Goal: Task Accomplishment & Management: Use online tool/utility

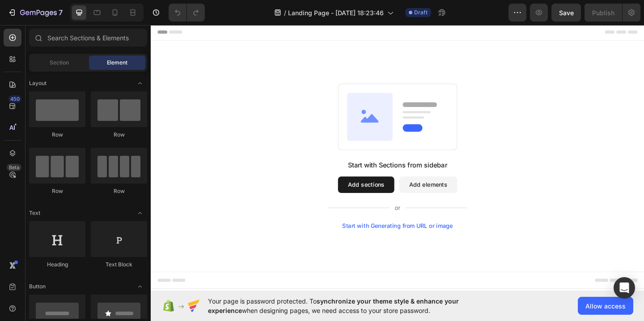
click at [393, 202] on button "Add sections" at bounding box center [384, 199] width 61 height 18
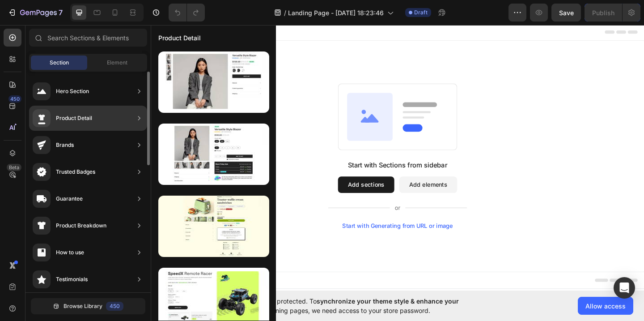
click at [100, 110] on div "Product Detail" at bounding box center [88, 118] width 118 height 25
click at [77, 118] on div "Product Detail" at bounding box center [74, 118] width 36 height 9
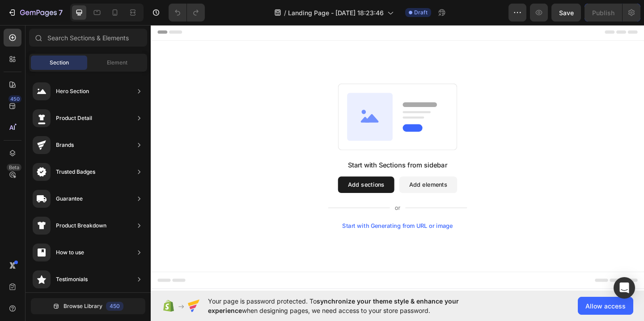
click at [391, 203] on button "Add sections" at bounding box center [384, 199] width 61 height 18
click at [391, 195] on button "Add sections" at bounding box center [384, 199] width 61 height 18
click at [588, 307] on span "Allow access" at bounding box center [605, 305] width 40 height 9
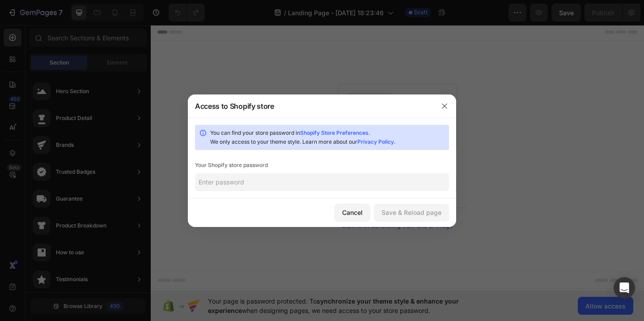
click at [351, 182] on input "text" at bounding box center [322, 182] width 254 height 18
paste input "aoflum"
type input "aoflum"
click at [402, 205] on button "Save & Reload page" at bounding box center [411, 212] width 75 height 18
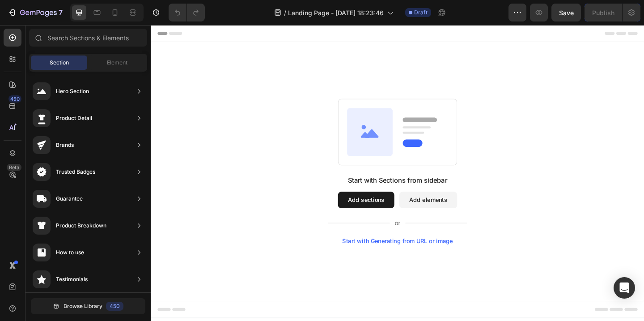
click at [402, 217] on button "Add sections" at bounding box center [384, 215] width 61 height 18
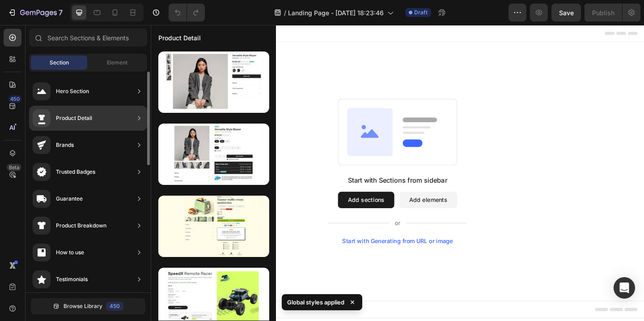
click at [84, 121] on div "Product Detail" at bounding box center [74, 118] width 36 height 9
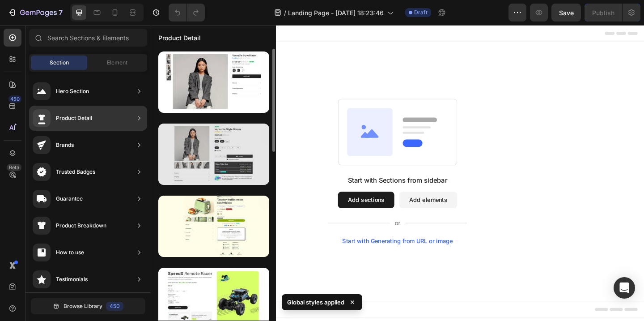
click at [195, 143] on div at bounding box center [213, 153] width 111 height 61
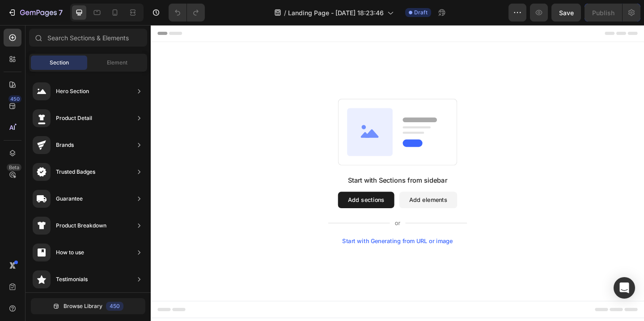
click at [455, 260] on div "Start with Generating from URL or image" at bounding box center [419, 259] width 120 height 7
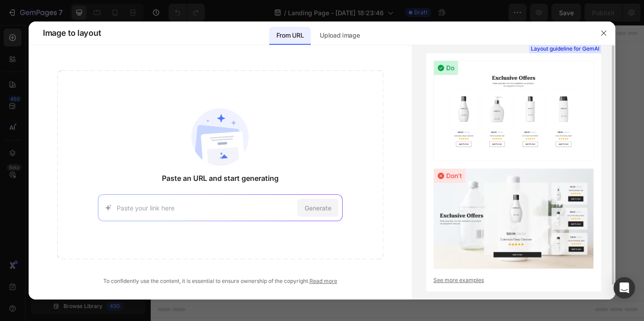
scroll to position [15, 0]
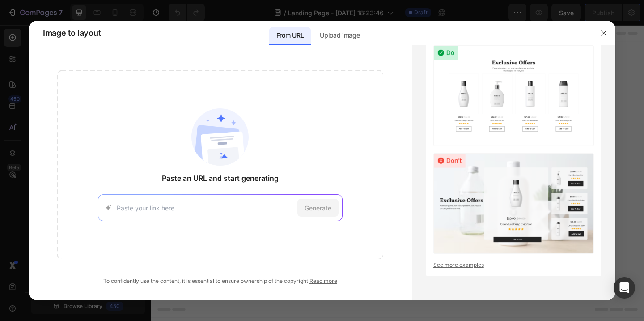
click at [246, 202] on div "Generate" at bounding box center [220, 207] width 245 height 27
click at [447, 205] on img at bounding box center [513, 203] width 161 height 101
click at [458, 80] on img at bounding box center [513, 95] width 161 height 101
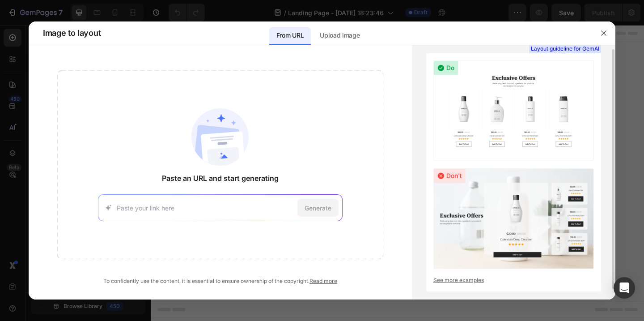
scroll to position [2, 0]
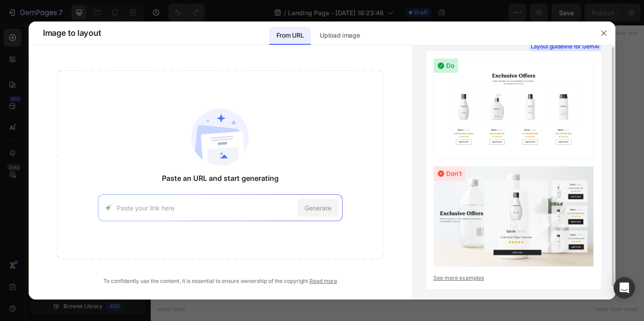
click at [457, 79] on img at bounding box center [513, 108] width 161 height 101
click at [314, 212] on span "Generate" at bounding box center [318, 207] width 27 height 9
click at [325, 31] on p "Upload image" at bounding box center [340, 35] width 40 height 11
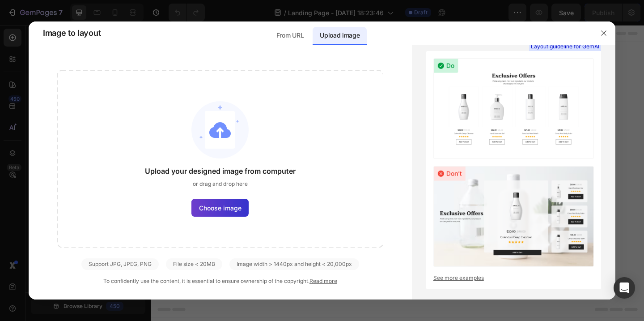
click at [224, 212] on span "Choose image" at bounding box center [220, 207] width 42 height 9
click at [0, 0] on input "Choose image" at bounding box center [0, 0] width 0 height 0
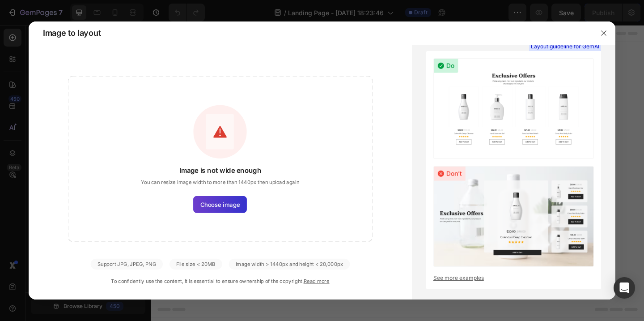
click at [226, 207] on span "Choose image" at bounding box center [220, 204] width 40 height 9
click at [0, 0] on input "Choose image" at bounding box center [0, 0] width 0 height 0
click at [225, 200] on span "Choose image" at bounding box center [220, 204] width 40 height 9
click at [0, 0] on input "Choose image" at bounding box center [0, 0] width 0 height 0
click at [264, 265] on div "Image width > 1440px and height < 20,000px" at bounding box center [289, 263] width 121 height 11
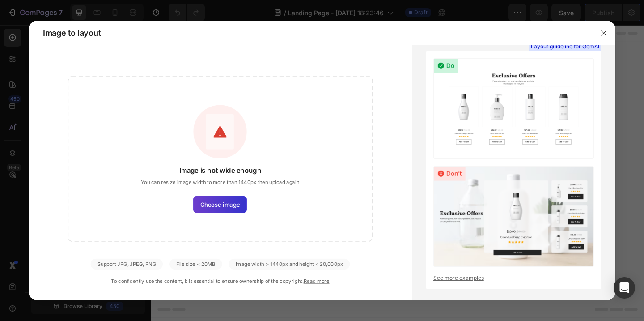
click at [233, 212] on label "Choose image" at bounding box center [221, 204] width 54 height 17
click at [0, 0] on input "Choose image" at bounding box center [0, 0] width 0 height 0
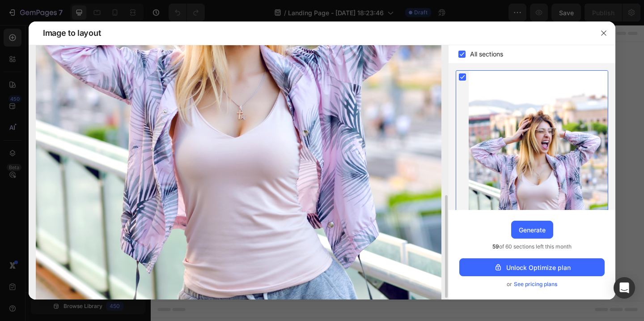
scroll to position [376, 0]
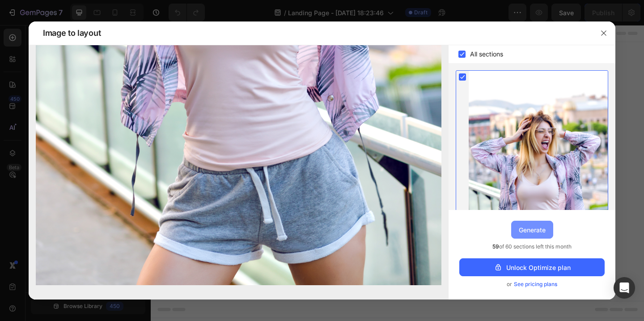
click at [532, 232] on div "Generate" at bounding box center [532, 229] width 27 height 9
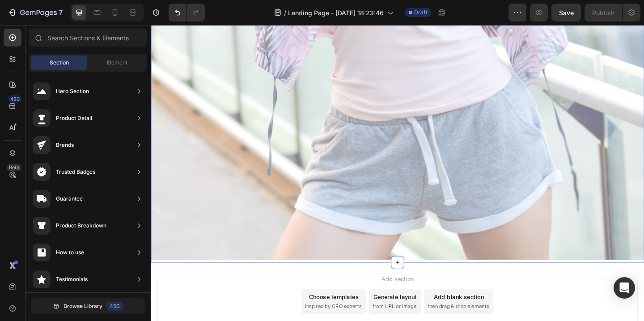
scroll to position [626, 0]
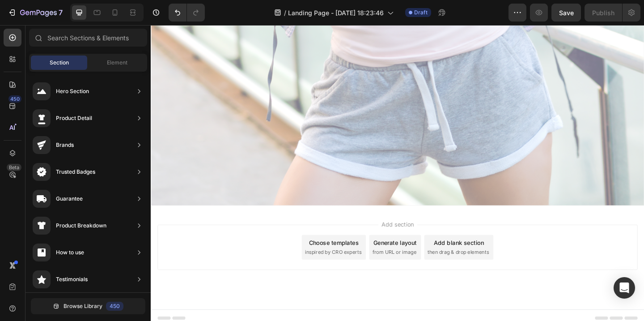
click at [471, 271] on span "then drag & drop elements" at bounding box center [485, 272] width 67 height 8
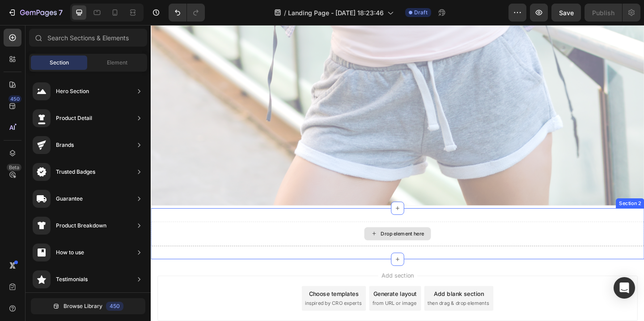
click at [436, 254] on div "Drop element here" at bounding box center [424, 251] width 47 height 7
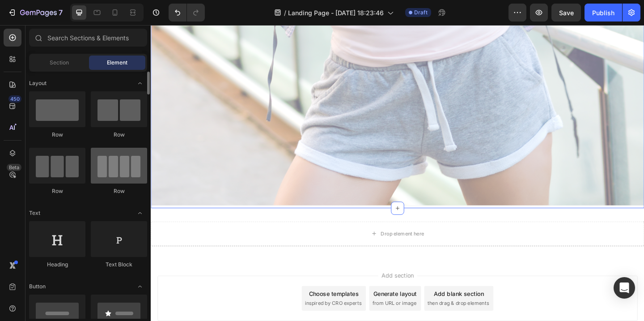
scroll to position [0, 0]
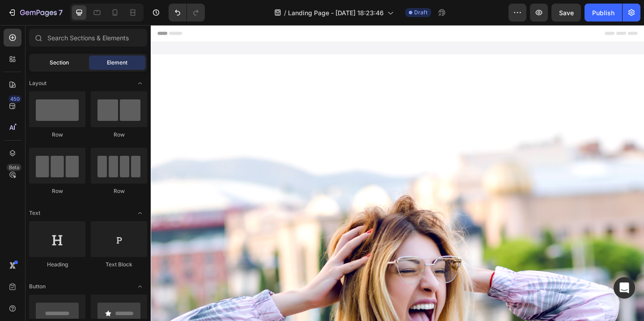
click at [67, 63] on span "Section" at bounding box center [59, 63] width 19 height 8
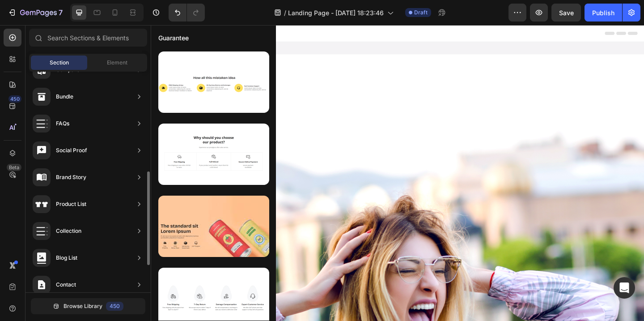
scroll to position [298, 0]
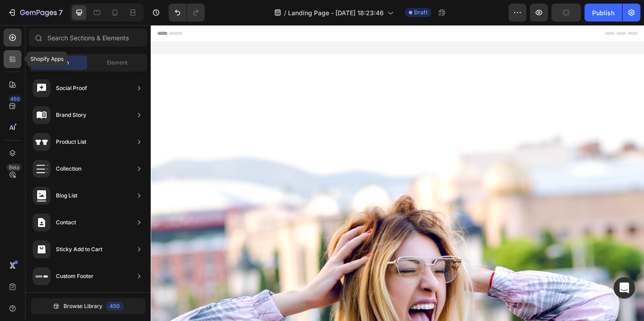
click at [17, 65] on div at bounding box center [13, 59] width 18 height 18
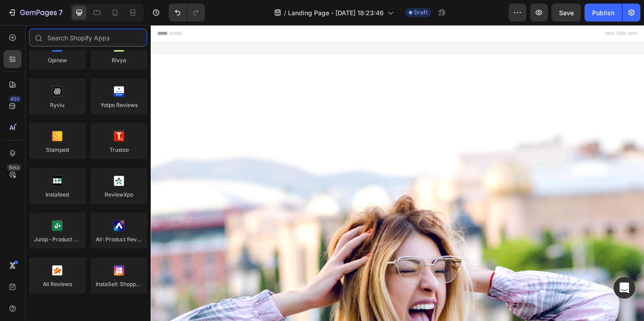
scroll to position [0, 0]
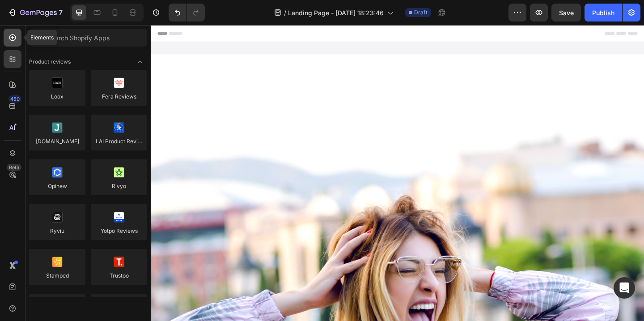
click at [12, 30] on div at bounding box center [13, 38] width 18 height 18
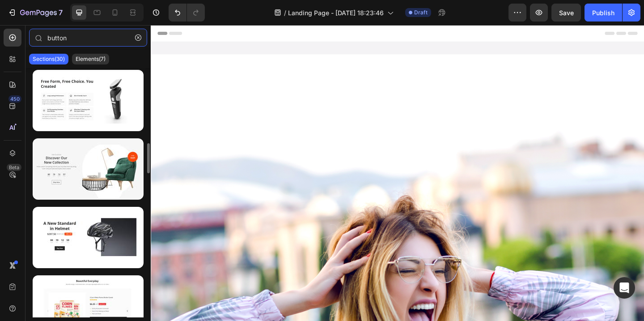
scroll to position [619, 0]
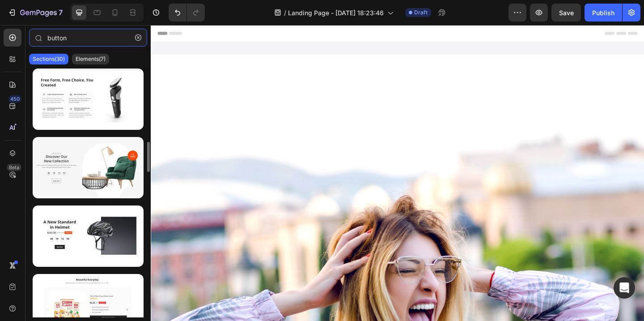
type input "button"
click at [101, 179] on div at bounding box center [88, 167] width 111 height 61
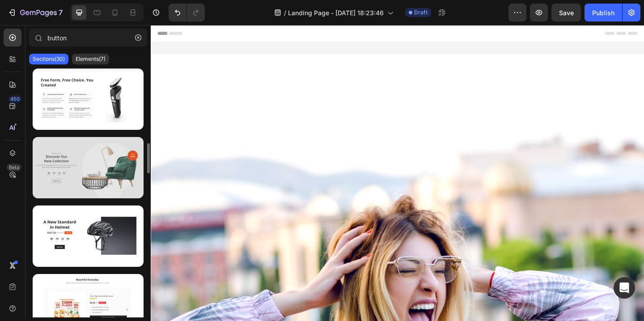
click at [130, 177] on div at bounding box center [88, 167] width 111 height 61
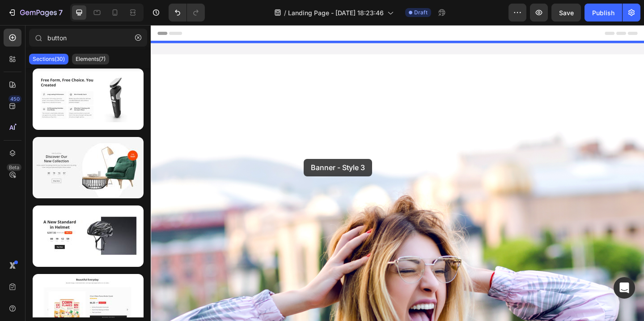
drag, startPoint x: 280, startPoint y: 202, endPoint x: 324, endPoint y: 132, distance: 82.4
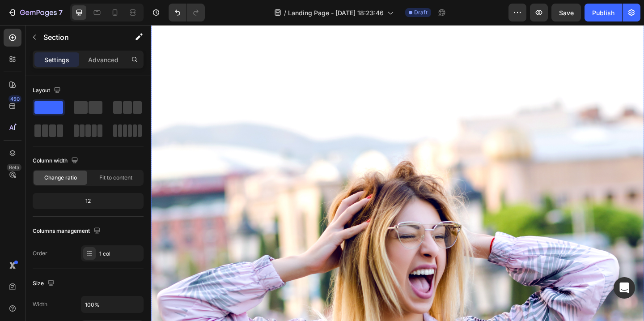
scroll to position [434, 0]
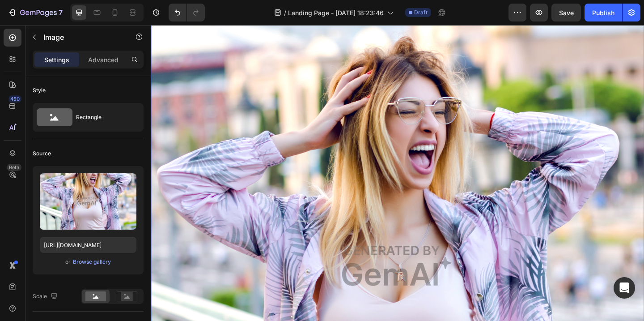
click at [409, 207] on img at bounding box center [419, 286] width 537 height 805
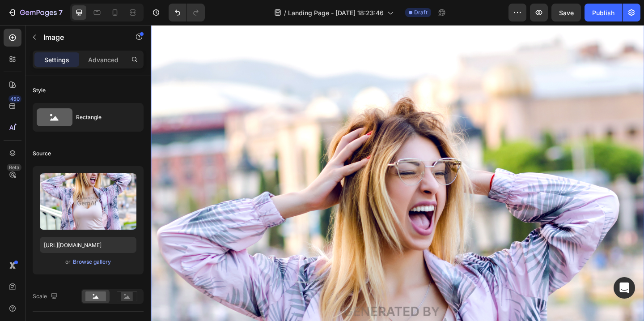
scroll to position [347, 0]
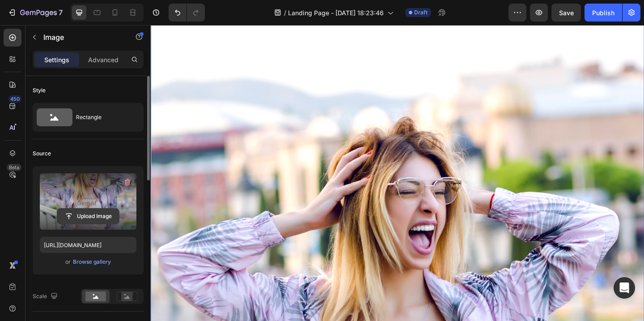
click at [110, 211] on input "file" at bounding box center [88, 215] width 62 height 15
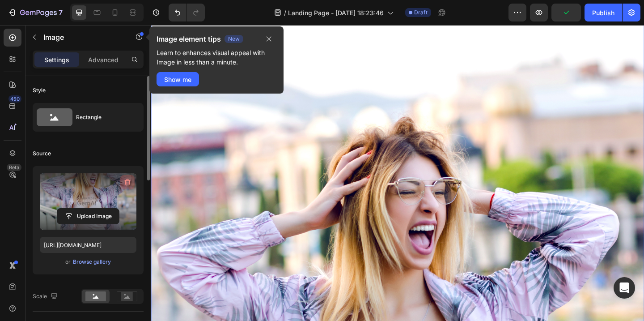
click at [131, 182] on icon "button" at bounding box center [127, 182] width 9 height 9
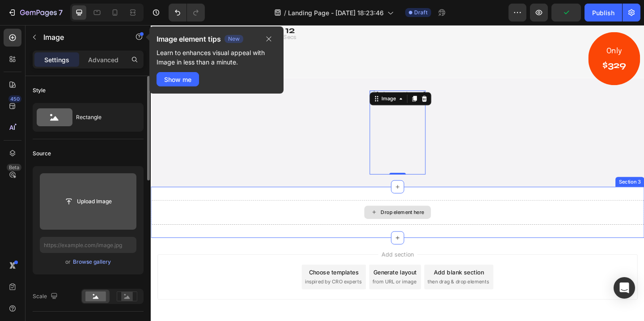
scroll to position [121, 0]
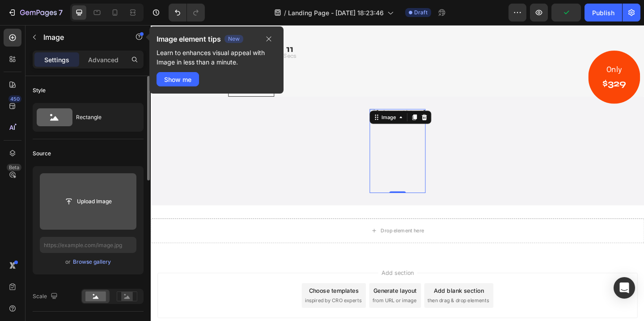
click at [432, 207] on img at bounding box center [419, 161] width 61 height 91
click at [266, 38] on icon "button" at bounding box center [268, 38] width 7 height 7
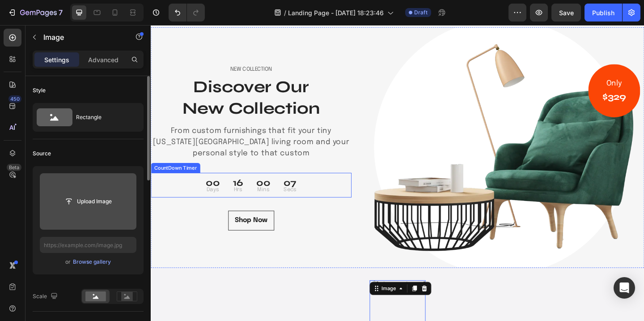
scroll to position [9, 0]
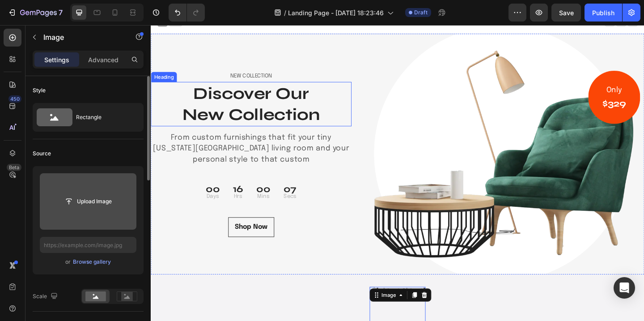
click at [298, 108] on p "Discover Our New Collection" at bounding box center [260, 111] width 216 height 47
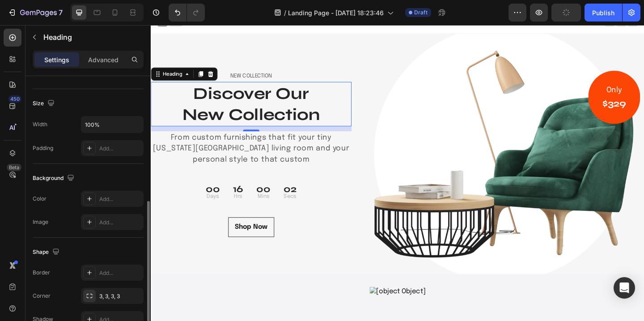
scroll to position [208, 0]
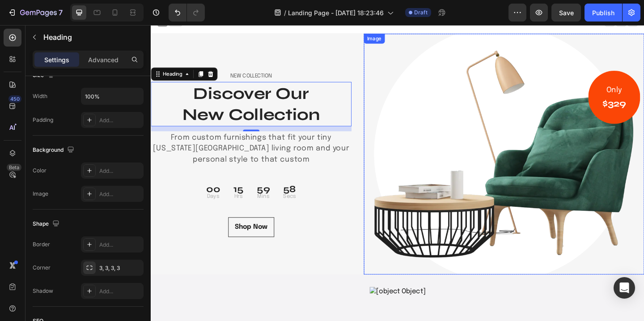
click at [525, 137] on img at bounding box center [534, 165] width 305 height 262
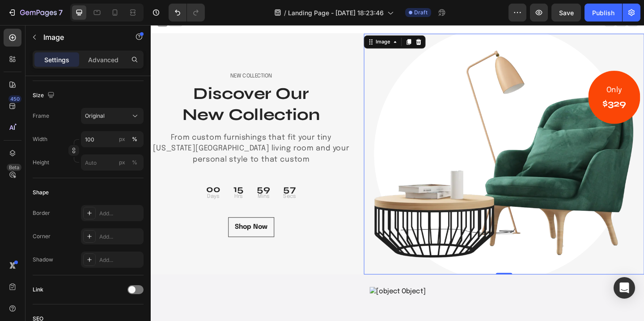
scroll to position [0, 0]
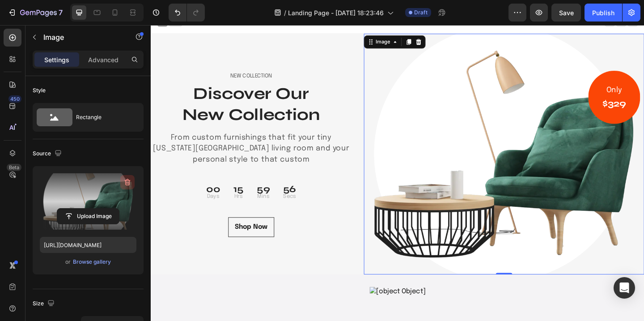
click at [126, 184] on icon "button" at bounding box center [128, 182] width 6 height 7
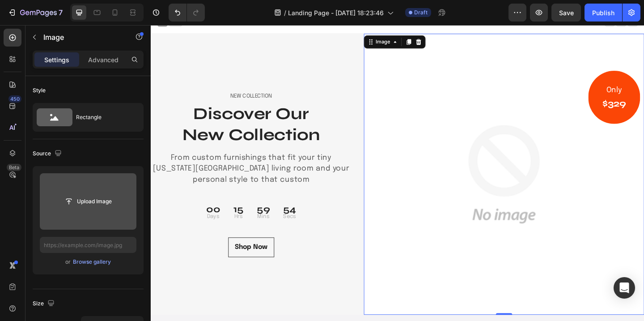
click at [480, 151] on img at bounding box center [534, 186] width 305 height 305
click at [441, 38] on div at bounding box center [441, 43] width 11 height 11
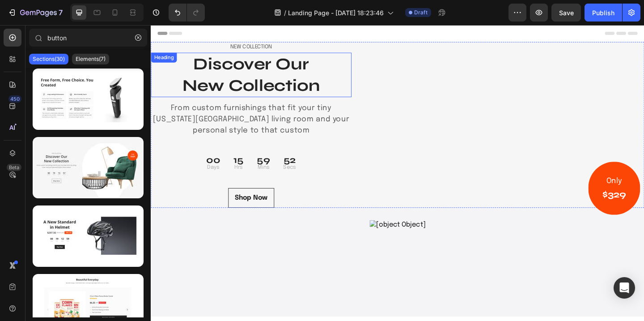
scroll to position [0, 0]
click at [268, 48] on p "NEW COLLECTION" at bounding box center [260, 48] width 216 height 9
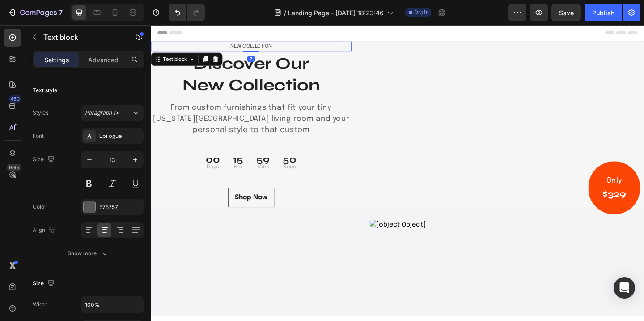
click at [268, 48] on p "NEW COLLECTION" at bounding box center [260, 48] width 216 height 9
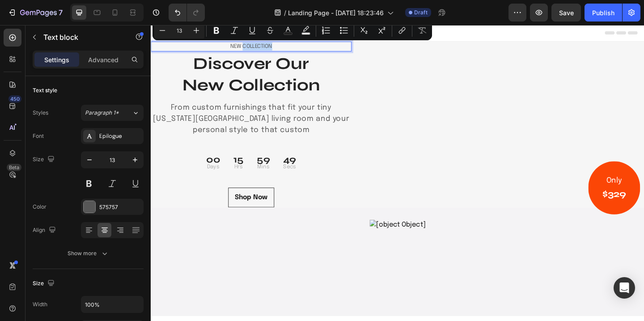
click at [268, 48] on p "NEW COLLECTION" at bounding box center [260, 48] width 216 height 9
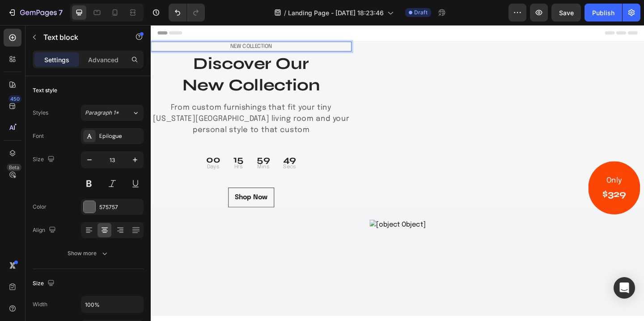
click at [268, 48] on p "NEW COLLECTION" at bounding box center [260, 48] width 216 height 9
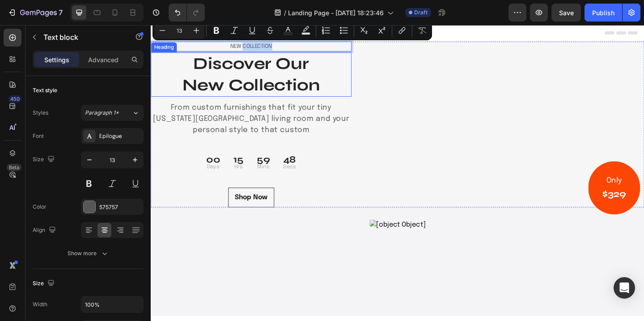
click at [204, 58] on p "Discover Our New Collection" at bounding box center [260, 78] width 216 height 47
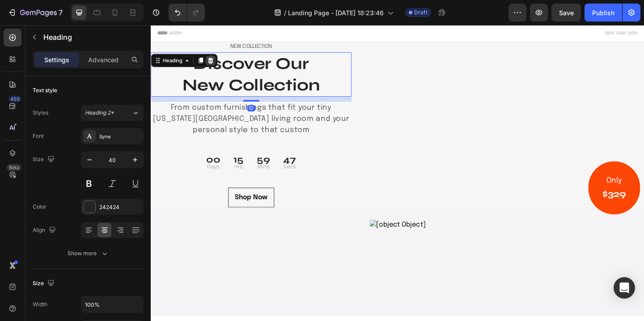
click at [217, 62] on icon at bounding box center [216, 63] width 6 height 6
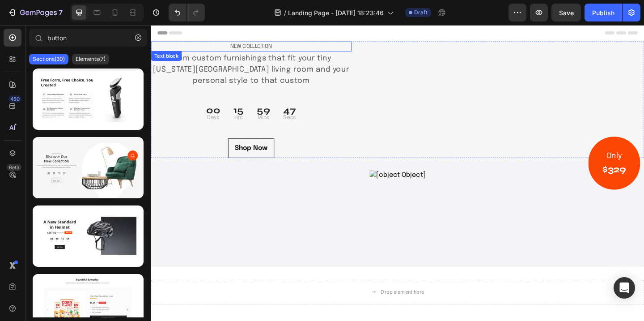
click at [245, 46] on p "NEW COLLECTION" at bounding box center [260, 48] width 216 height 9
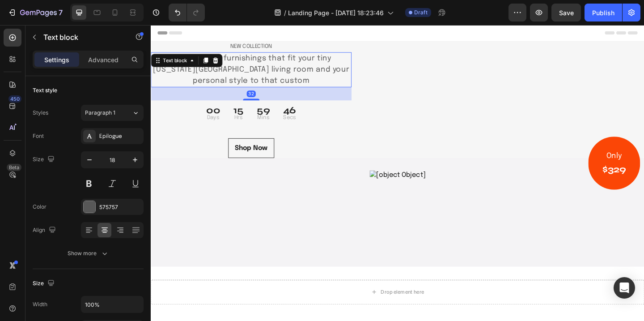
click at [228, 60] on p "From custom furnishings that fit your tiny [US_STATE][GEOGRAPHIC_DATA] living r…" at bounding box center [260, 73] width 216 height 36
click at [224, 61] on div at bounding box center [221, 63] width 11 height 11
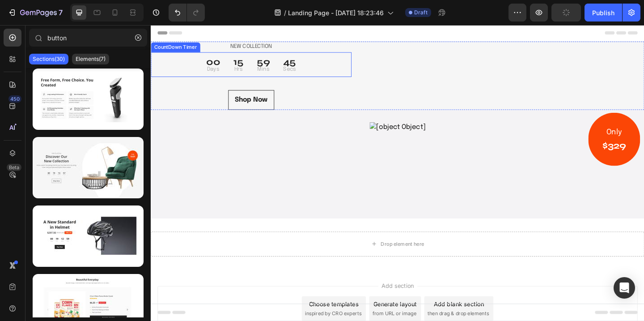
click at [238, 48] on p "NEW COLLECTION" at bounding box center [260, 48] width 216 height 9
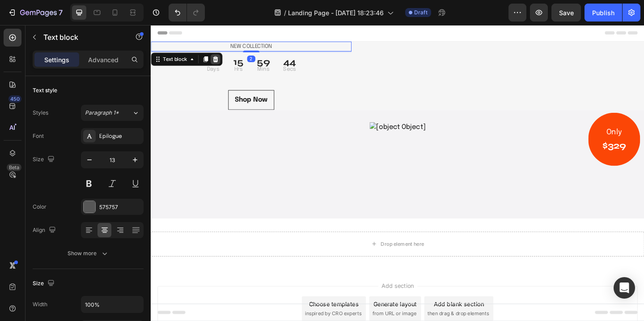
click at [220, 61] on icon at bounding box center [220, 62] width 7 height 7
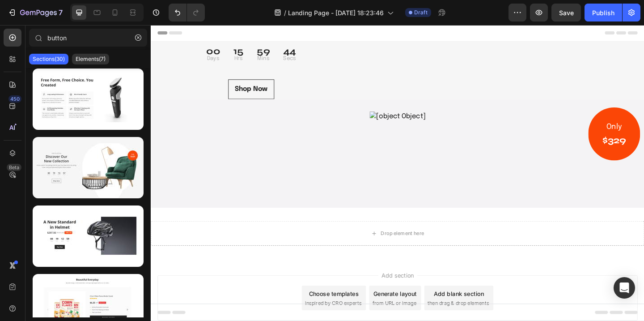
click at [225, 61] on p "Days" at bounding box center [218, 62] width 15 height 6
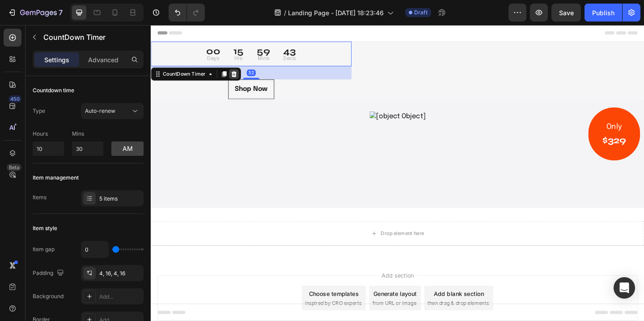
click at [244, 78] on icon at bounding box center [240, 78] width 7 height 7
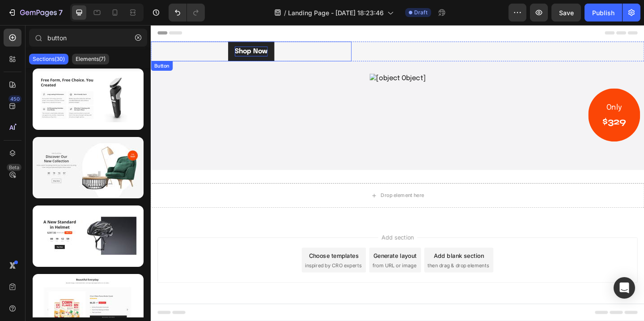
click at [269, 55] on div "Shop Now" at bounding box center [260, 53] width 36 height 11
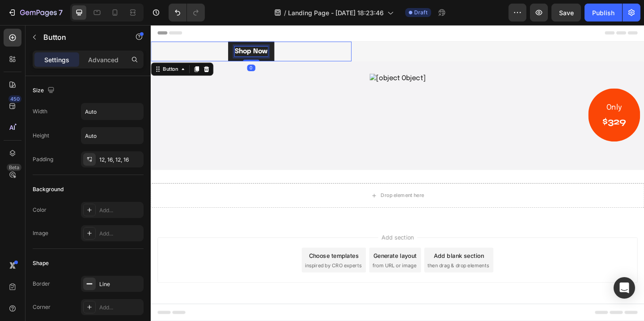
click at [262, 52] on div "Shop Now" at bounding box center [260, 53] width 36 height 11
click at [262, 52] on p "Shop Now" at bounding box center [260, 53] width 36 height 11
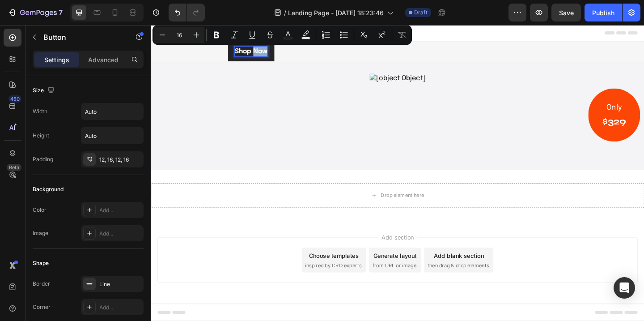
click at [262, 52] on p "Shop Now" at bounding box center [260, 53] width 36 height 11
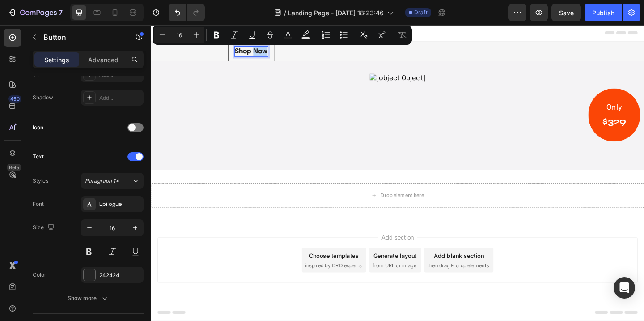
scroll to position [0, 0]
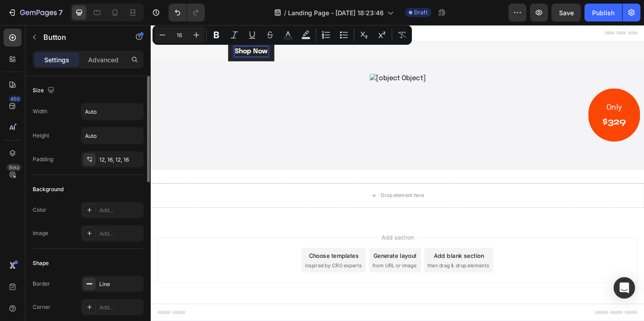
click at [254, 51] on p "Shop Now" at bounding box center [260, 53] width 36 height 11
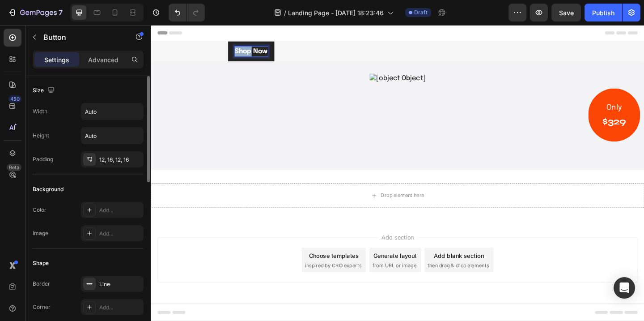
click at [254, 51] on p "Shop Now" at bounding box center [260, 53] width 36 height 11
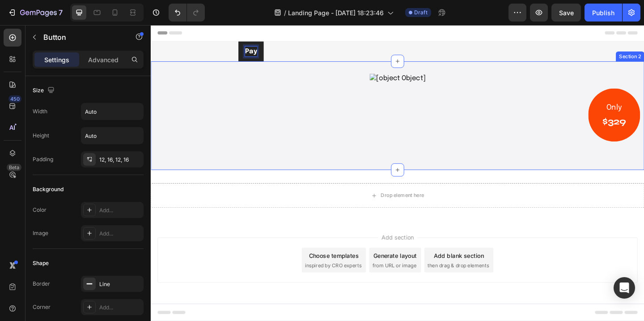
click at [280, 66] on div "Image Row Section 2" at bounding box center [419, 123] width 537 height 118
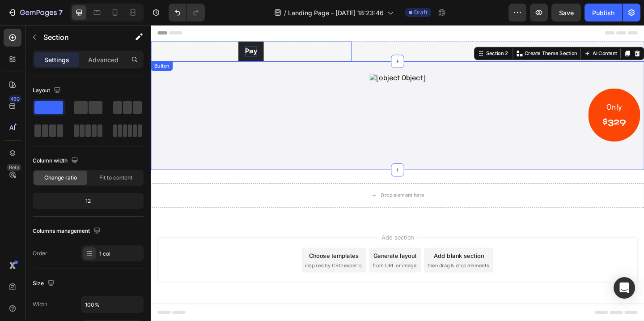
click at [268, 53] on link "Pay" at bounding box center [259, 53] width 27 height 21
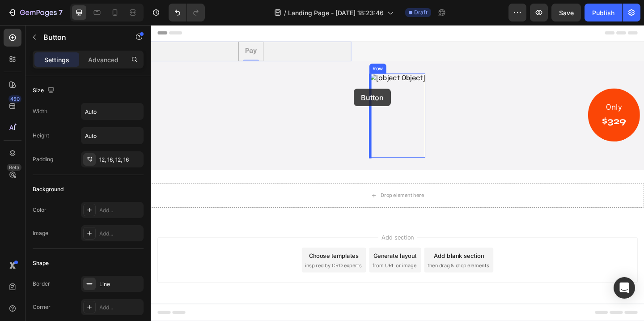
drag, startPoint x: 267, startPoint y: 56, endPoint x: 372, endPoint y: 94, distance: 111.9
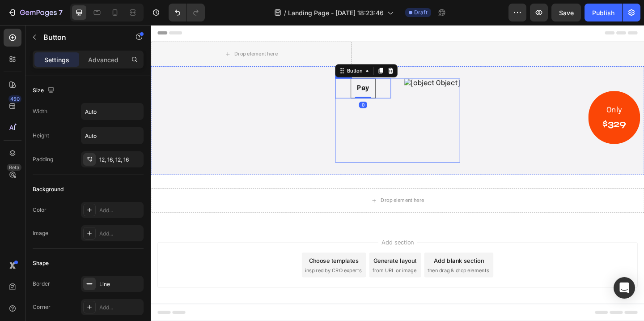
click at [446, 85] on img at bounding box center [456, 128] width 61 height 91
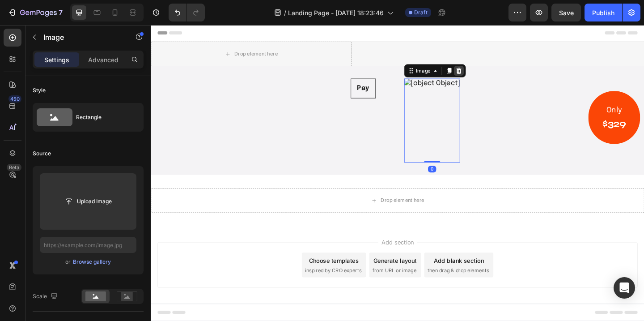
click at [487, 72] on icon at bounding box center [486, 75] width 6 height 6
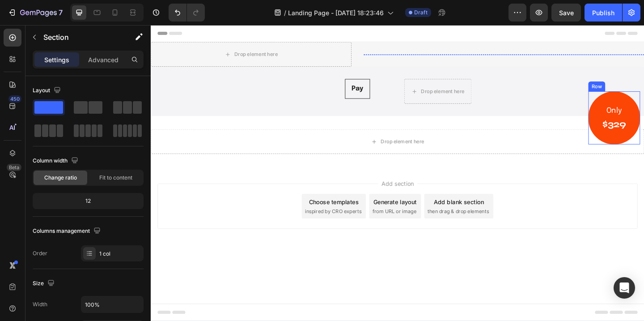
click at [643, 106] on div "Pay Button Drop element here Row" at bounding box center [419, 97] width 537 height 27
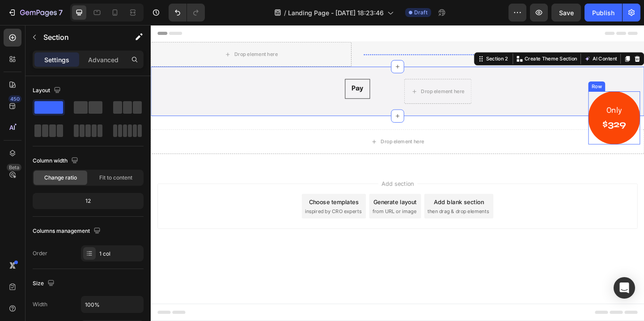
click at [643, 112] on div "Only Text block $329 Heading Row" at bounding box center [654, 126] width 56 height 58
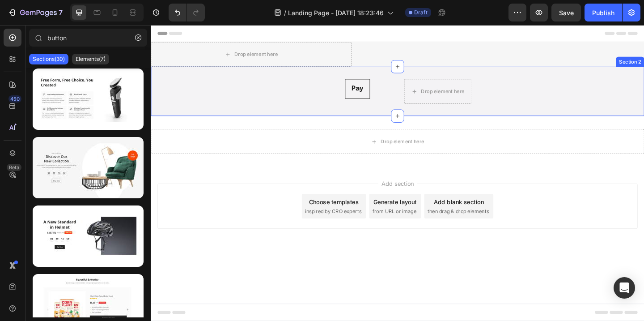
click at [643, 85] on div "Pay Button Drop element here Row" at bounding box center [419, 97] width 537 height 27
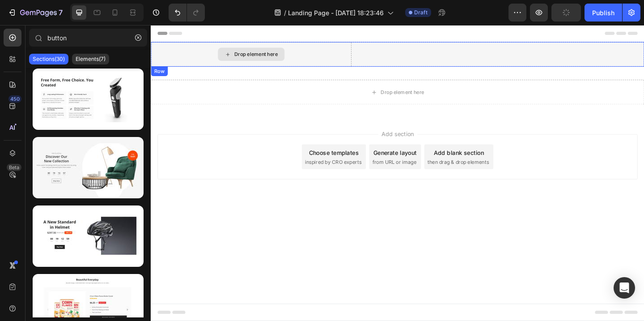
click at [285, 53] on div "Drop element here" at bounding box center [260, 57] width 72 height 14
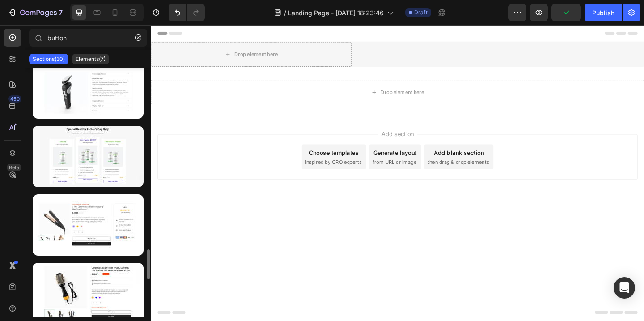
scroll to position [1150, 0]
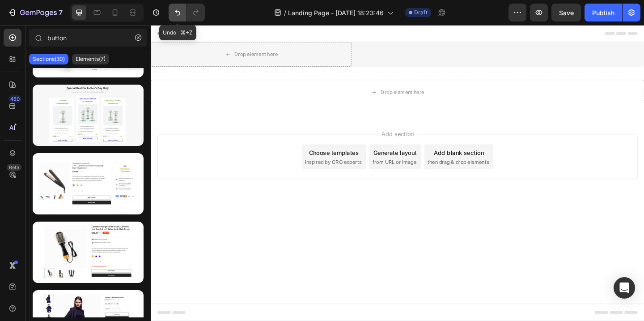
click at [178, 18] on button "Undo/Redo" at bounding box center [178, 13] width 18 height 18
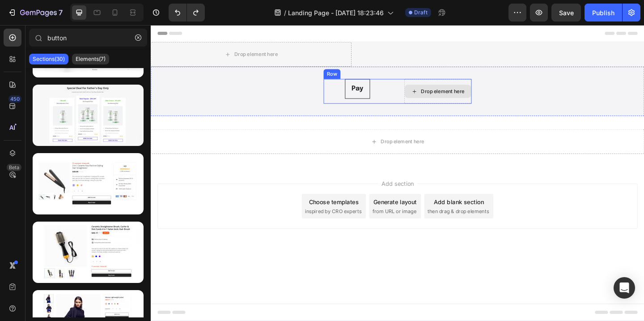
click at [446, 96] on div "Drop element here" at bounding box center [467, 96] width 47 height 7
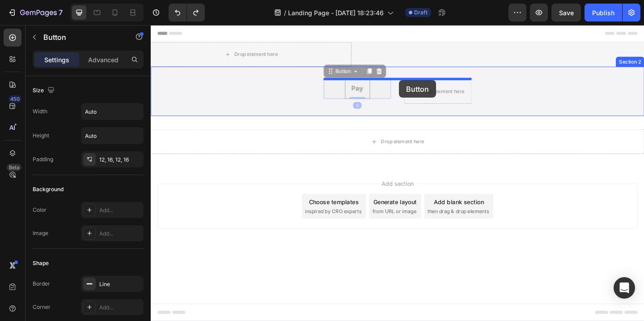
drag, startPoint x: 385, startPoint y: 88, endPoint x: 421, endPoint y: 84, distance: 36.0
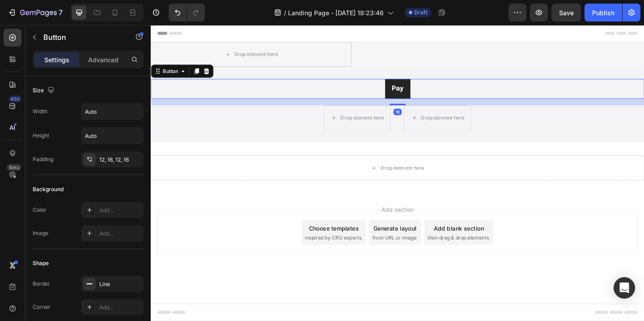
click at [410, 85] on link "Pay" at bounding box center [419, 94] width 27 height 21
click at [187, 76] on icon at bounding box center [185, 75] width 7 height 7
click at [181, 78] on div "Button" at bounding box center [172, 75] width 20 height 8
click at [162, 78] on div "Button" at bounding box center [172, 75] width 20 height 8
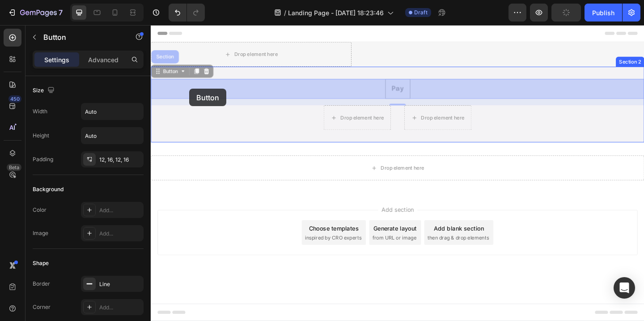
drag, startPoint x: 160, startPoint y: 78, endPoint x: 193, endPoint y: 94, distance: 36.4
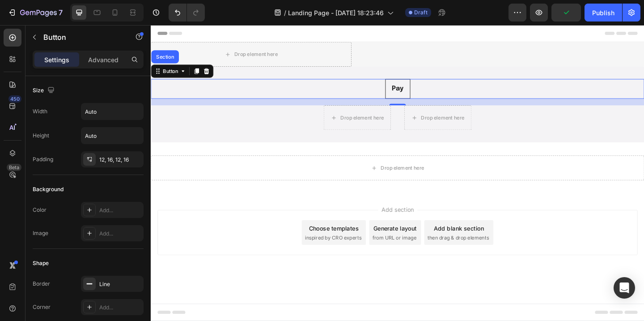
click at [344, 91] on div "Pay Button Section 16" at bounding box center [419, 94] width 537 height 21
click at [415, 91] on p "Pay" at bounding box center [419, 94] width 13 height 11
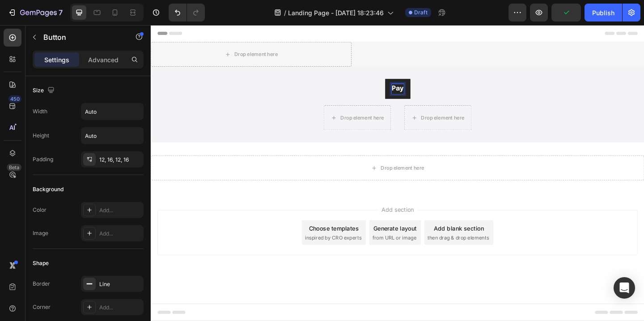
click at [415, 91] on p "Pay" at bounding box center [419, 94] width 13 height 11
click at [409, 93] on link "Pay" at bounding box center [419, 94] width 27 height 21
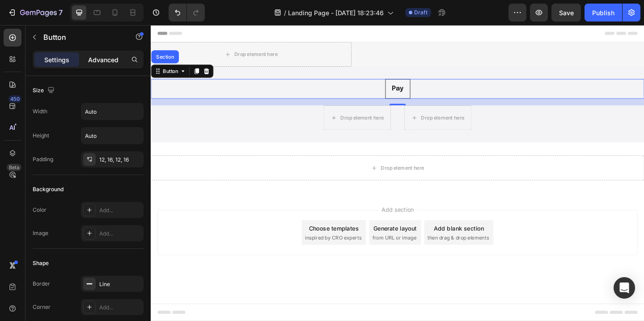
click at [103, 60] on p "Advanced" at bounding box center [103, 59] width 30 height 9
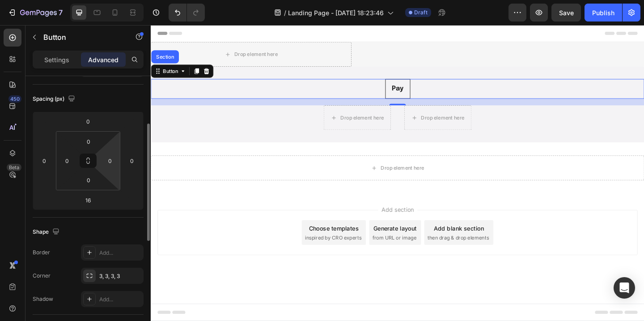
scroll to position [96, 0]
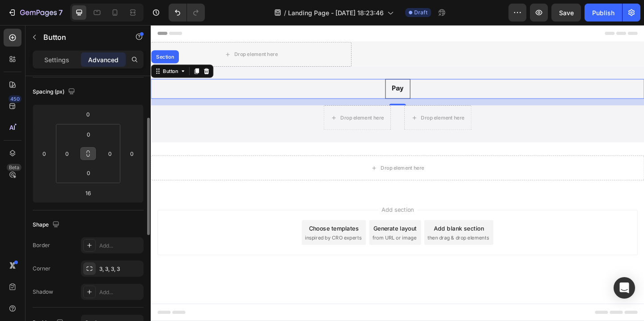
click at [88, 153] on icon at bounding box center [88, 153] width 7 height 7
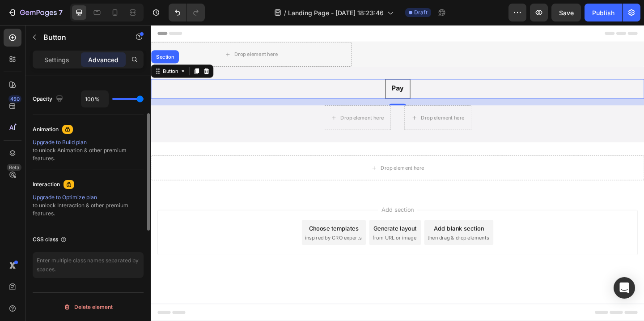
scroll to position [0, 0]
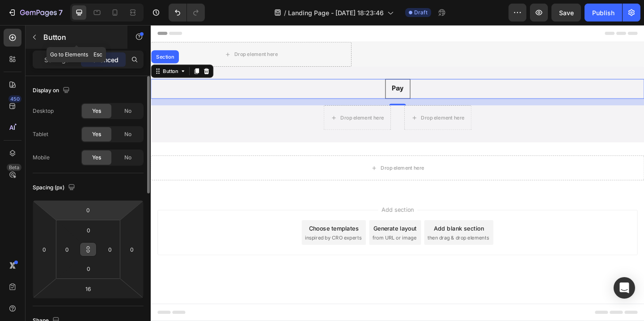
click at [57, 43] on div "Button" at bounding box center [76, 36] width 102 height 23
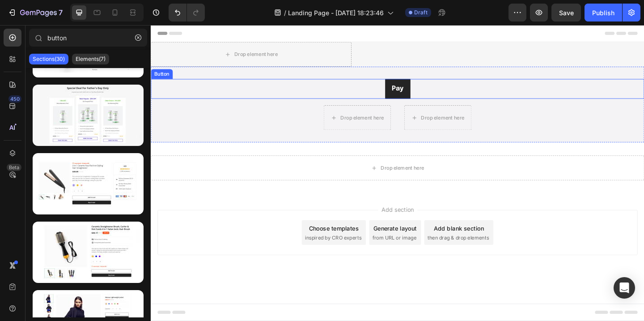
click at [415, 100] on link "Pay" at bounding box center [419, 94] width 27 height 21
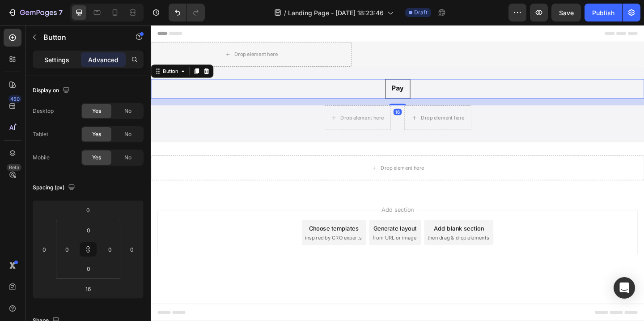
click at [64, 63] on p "Settings" at bounding box center [56, 59] width 25 height 9
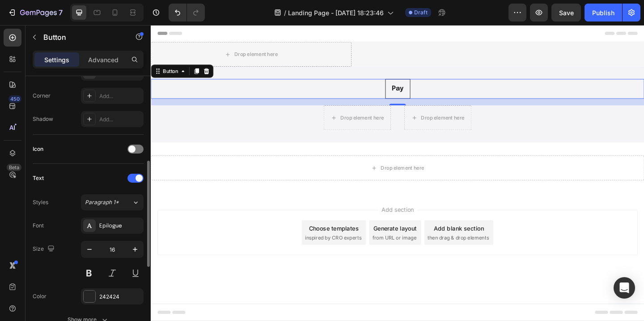
scroll to position [217, 0]
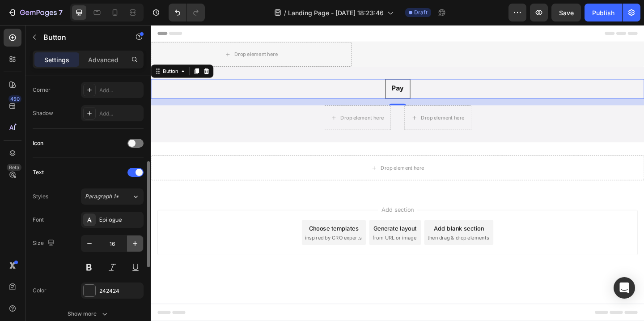
click at [136, 244] on icon "button" at bounding box center [135, 243] width 9 height 9
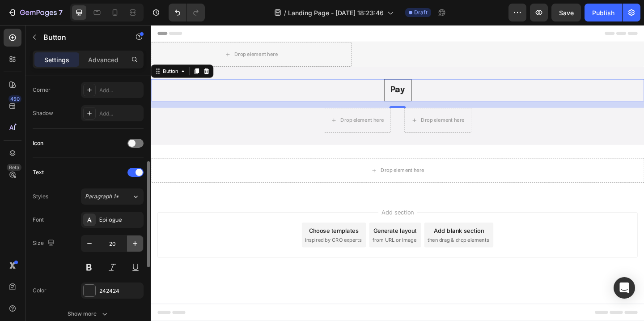
click at [136, 243] on icon "button" at bounding box center [135, 243] width 9 height 9
click at [120, 243] on input "21" at bounding box center [112, 243] width 30 height 16
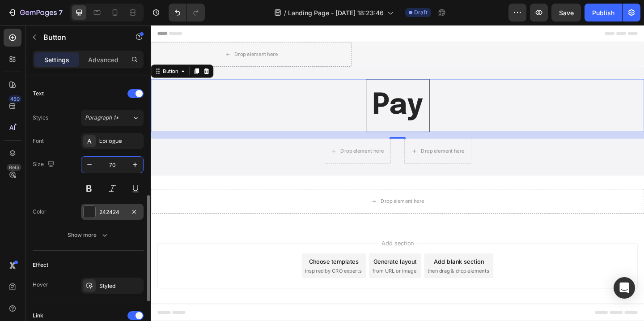
scroll to position [298, 0]
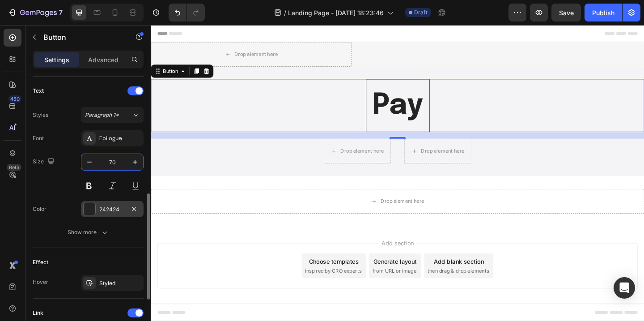
type input "70"
click at [125, 212] on div "242424" at bounding box center [112, 209] width 26 height 8
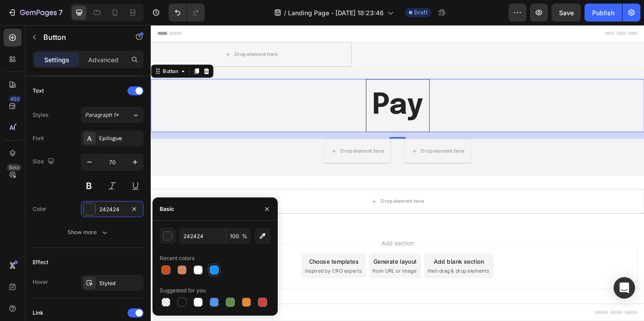
click at [213, 274] on div at bounding box center [214, 269] width 9 height 9
type input "1890FF"
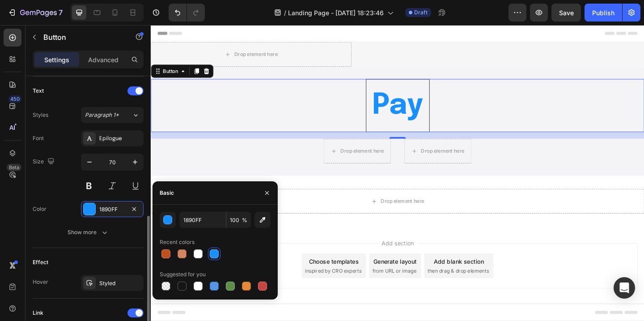
scroll to position [356, 0]
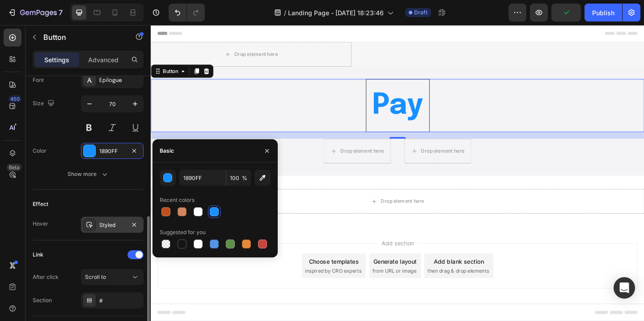
click at [104, 230] on div "Styled" at bounding box center [112, 224] width 63 height 16
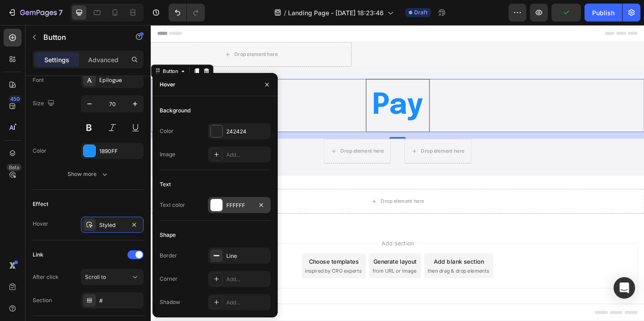
click at [226, 206] on div "FFFFFF" at bounding box center [239, 205] width 26 height 8
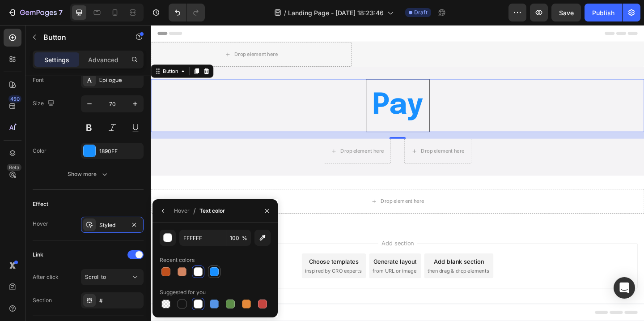
click at [211, 271] on div at bounding box center [214, 271] width 9 height 9
type input "1890FF"
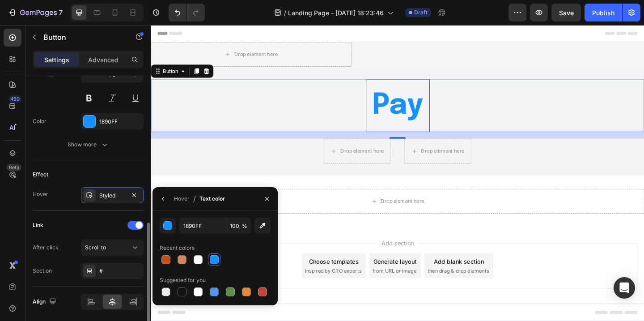
scroll to position [377, 0]
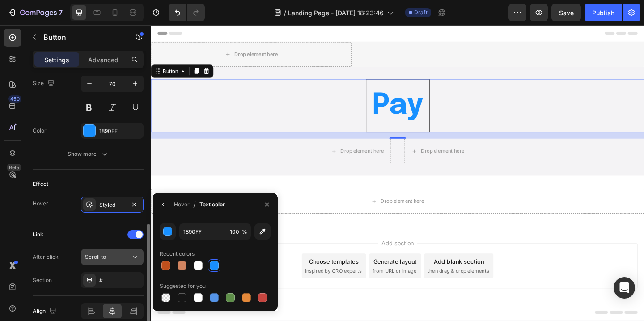
click at [119, 258] on div "Scroll to" at bounding box center [108, 257] width 46 height 8
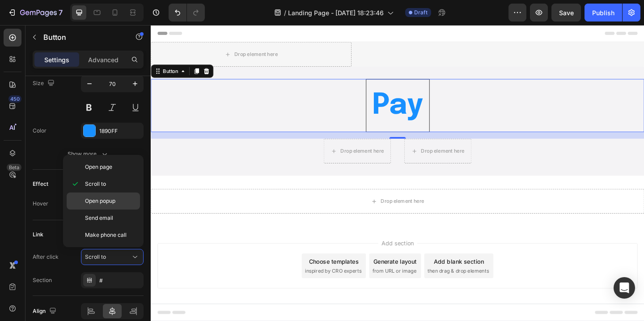
click at [116, 209] on div "Open popup" at bounding box center [103, 217] width 73 height 17
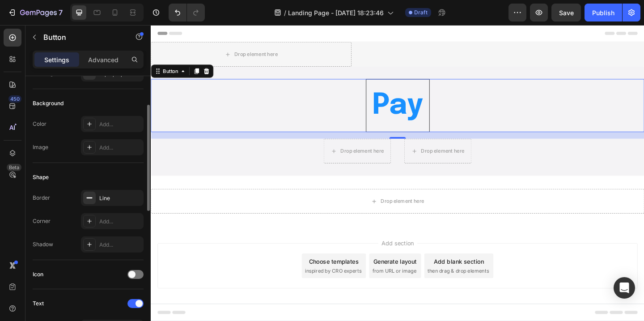
scroll to position [76, 0]
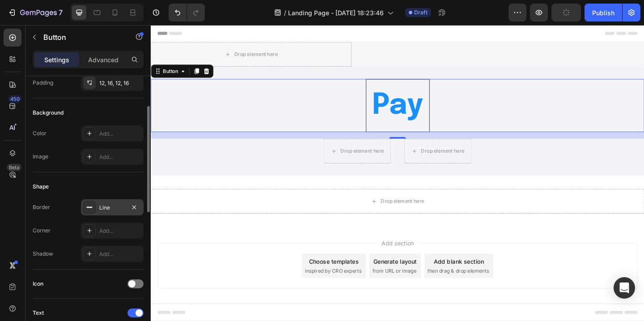
click at [116, 207] on div "Line" at bounding box center [112, 207] width 26 height 8
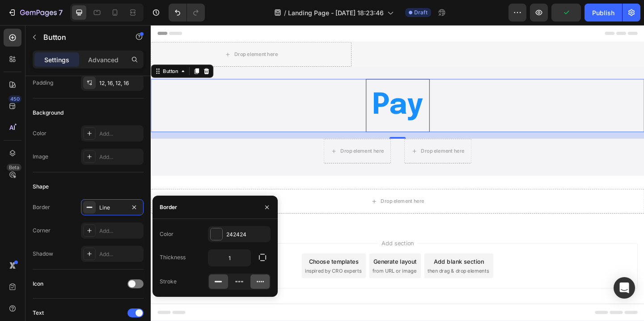
click at [256, 284] on icon at bounding box center [260, 281] width 9 height 9
click at [241, 259] on input "1" at bounding box center [229, 258] width 42 height 16
type input "5"
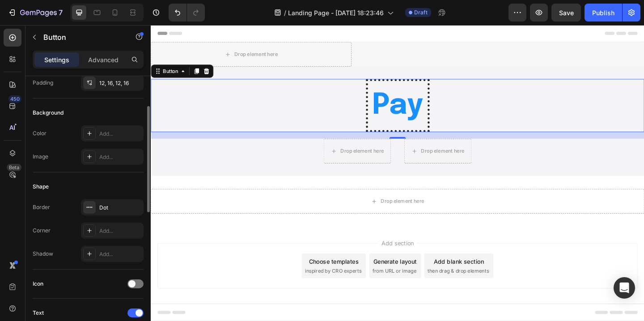
click at [123, 191] on div "Shape" at bounding box center [88, 186] width 111 height 14
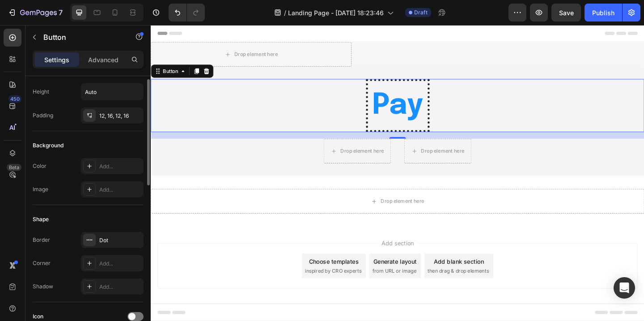
scroll to position [31, 0]
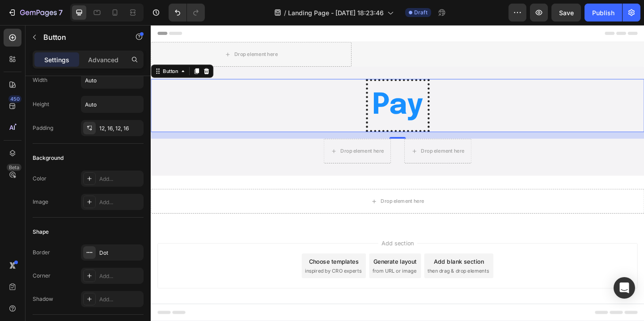
click at [303, 147] on div "16" at bounding box center [419, 144] width 537 height 7
click at [384, 144] on div "16" at bounding box center [419, 144] width 537 height 7
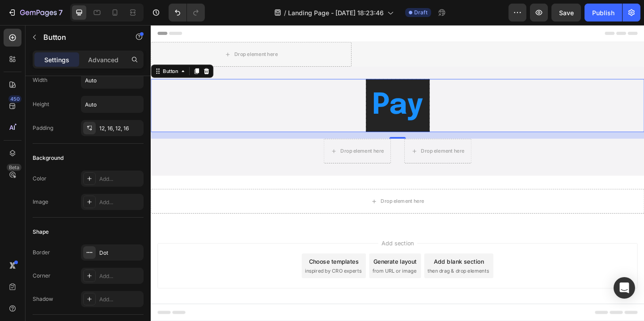
click at [389, 136] on button "Pay" at bounding box center [419, 113] width 69 height 58
click at [419, 131] on p "Pay" at bounding box center [419, 112] width 55 height 47
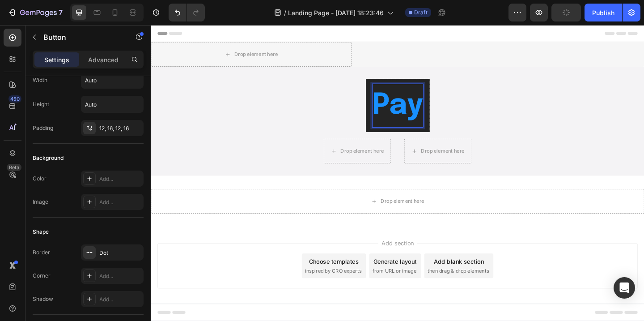
click at [417, 115] on p "Pay" at bounding box center [419, 112] width 55 height 47
click at [395, 108] on p "Pay" at bounding box center [419, 112] width 55 height 47
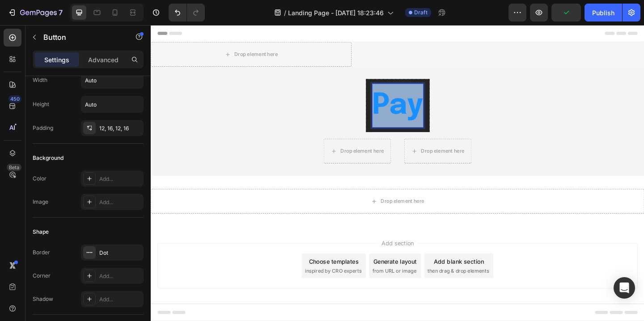
click at [395, 108] on p "Pay" at bounding box center [419, 112] width 55 height 47
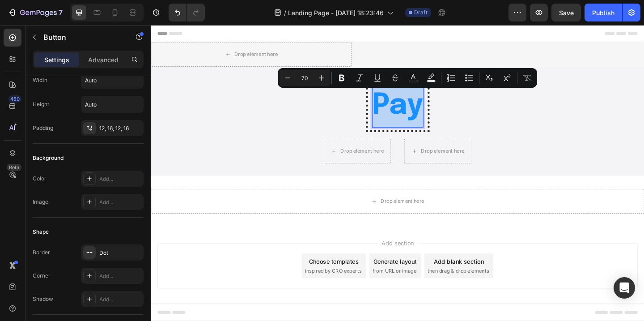
click at [313, 130] on div "Pay Button 16" at bounding box center [419, 113] width 537 height 58
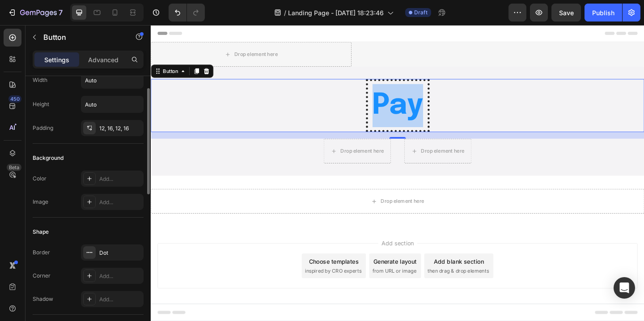
scroll to position [0, 0]
